Goal: Find specific page/section: Find specific page/section

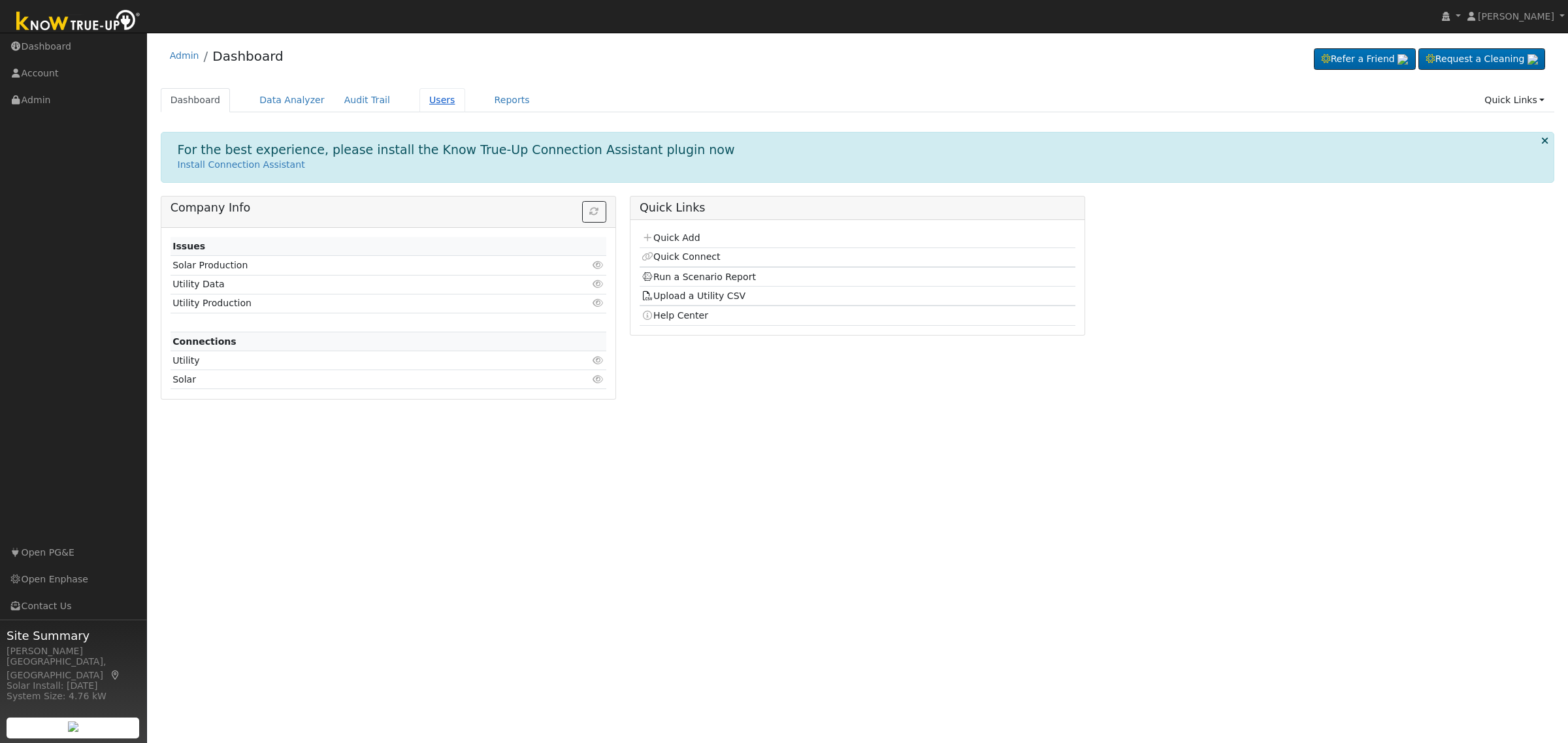
click at [420, 90] on link "Users" at bounding box center [442, 100] width 46 height 24
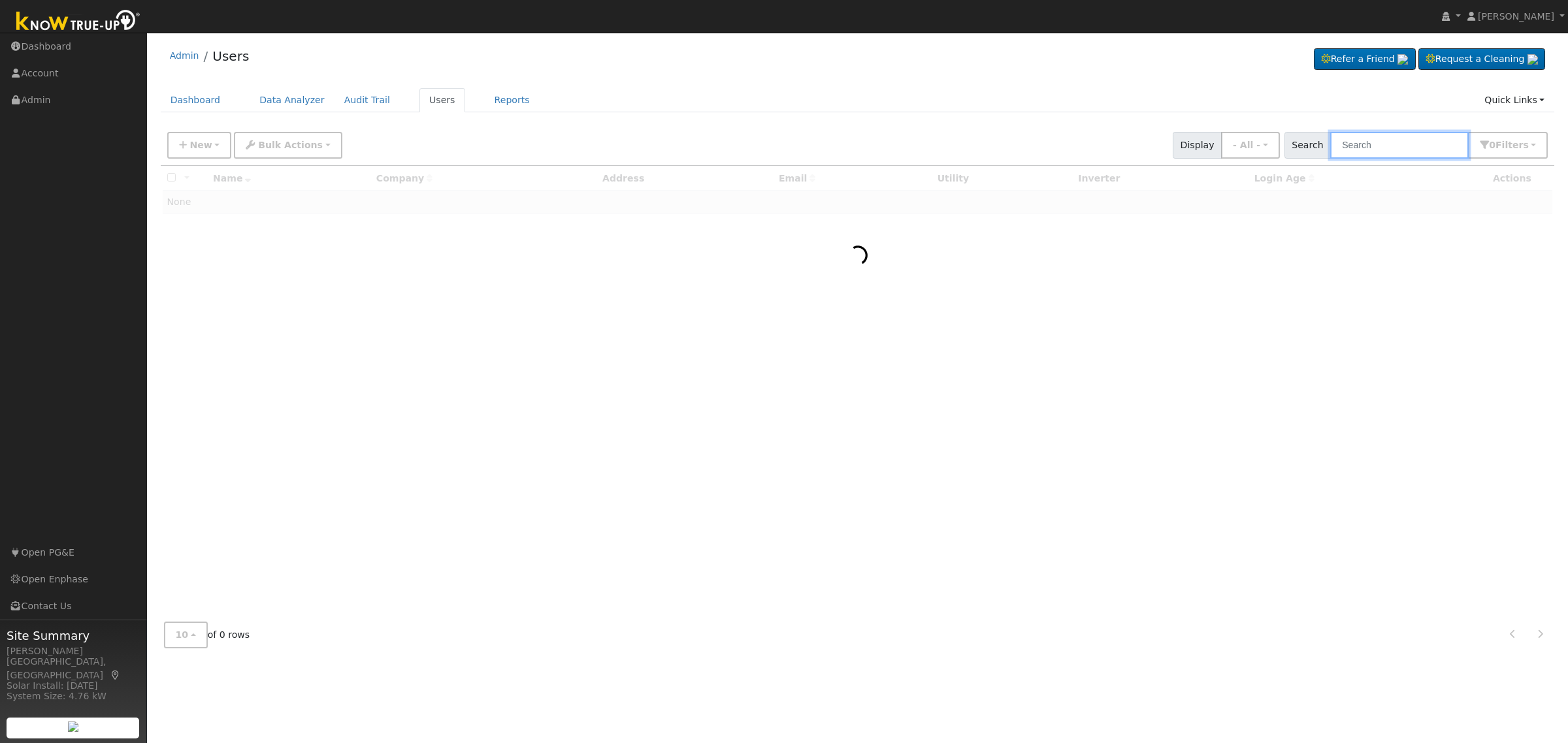
click at [1405, 143] on input "text" at bounding box center [1400, 145] width 139 height 27
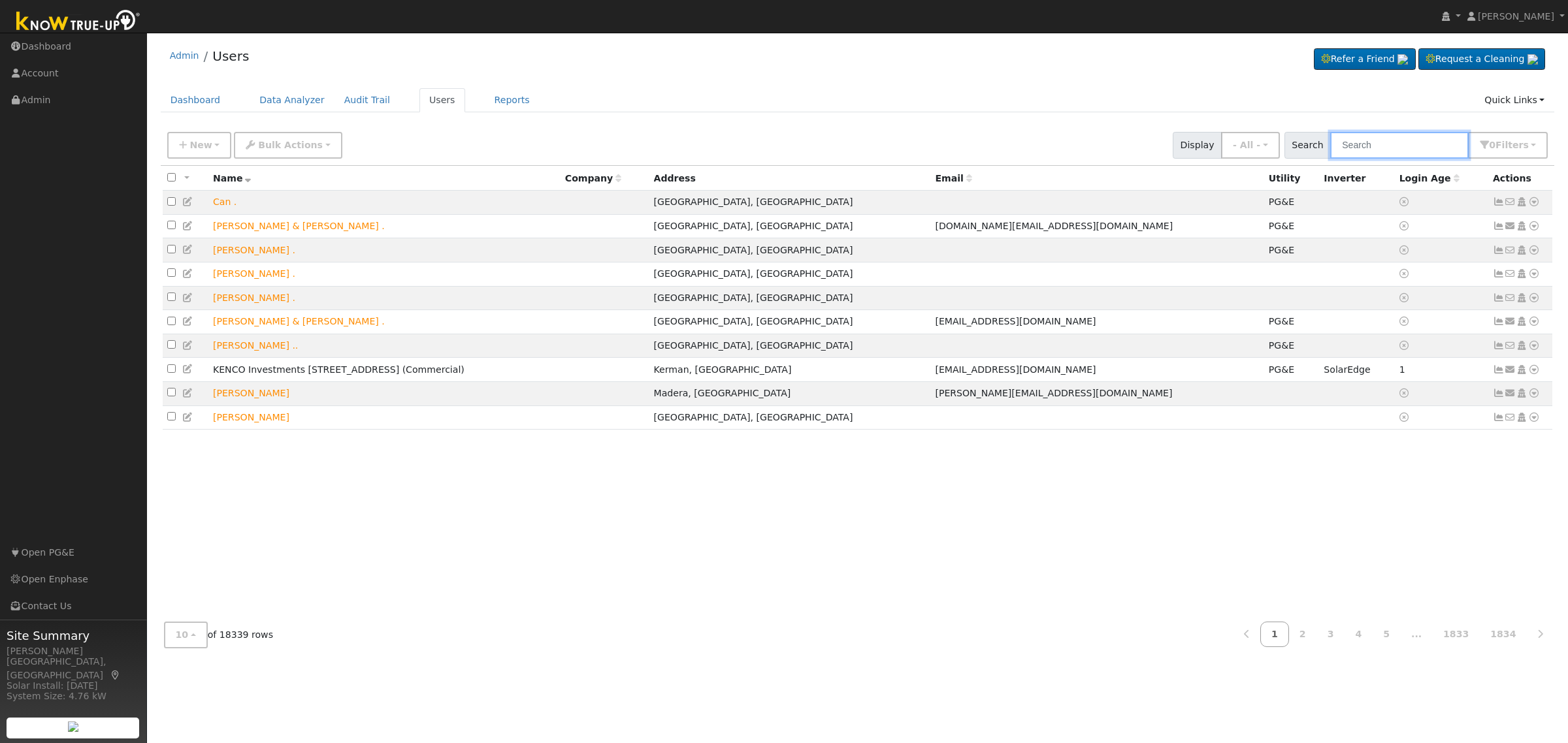
paste input "Dan Cloutier"
type input "Dan Cloutier"
